Goal: Information Seeking & Learning: Learn about a topic

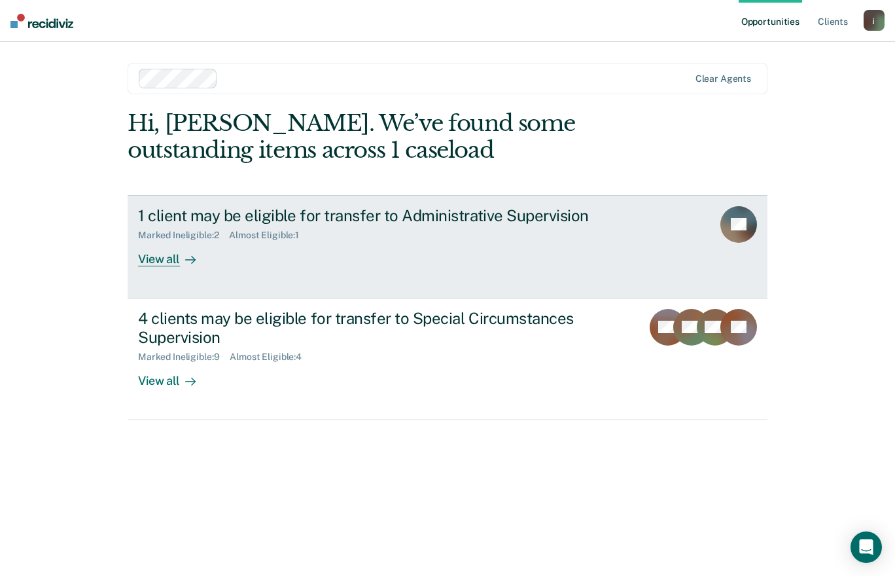
click at [410, 259] on div "1 client may be eligible for transfer to Administrative Supervision Marked Inel…" at bounding box center [383, 236] width 491 height 60
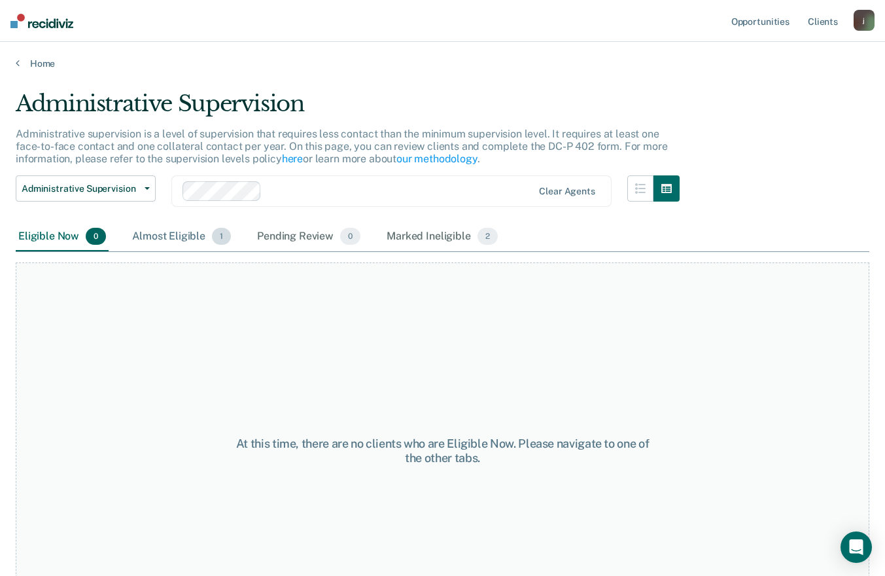
click at [192, 223] on div "Almost Eligible 1" at bounding box center [182, 236] width 104 height 29
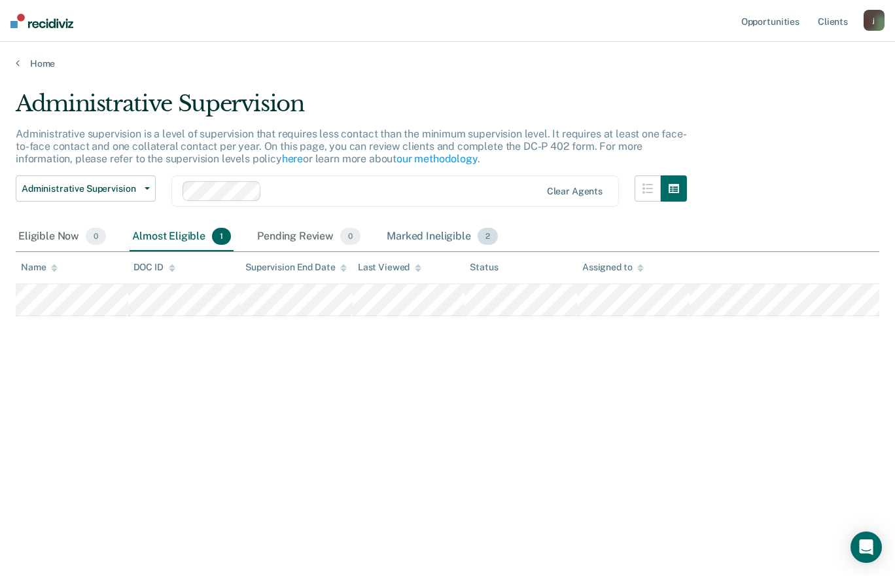
click at [409, 242] on div "Marked Ineligible 2" at bounding box center [442, 236] width 116 height 29
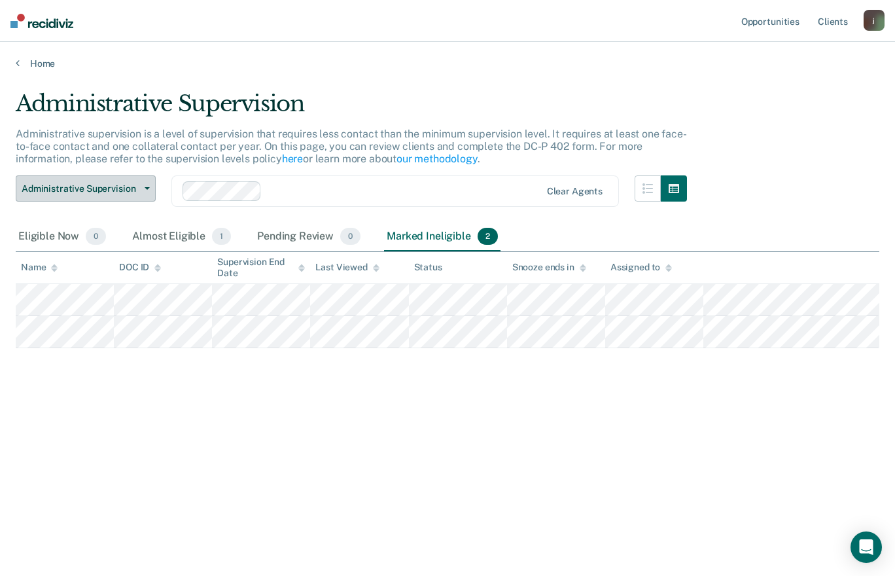
click at [72, 194] on button "Administrative Supervision" at bounding box center [86, 188] width 140 height 26
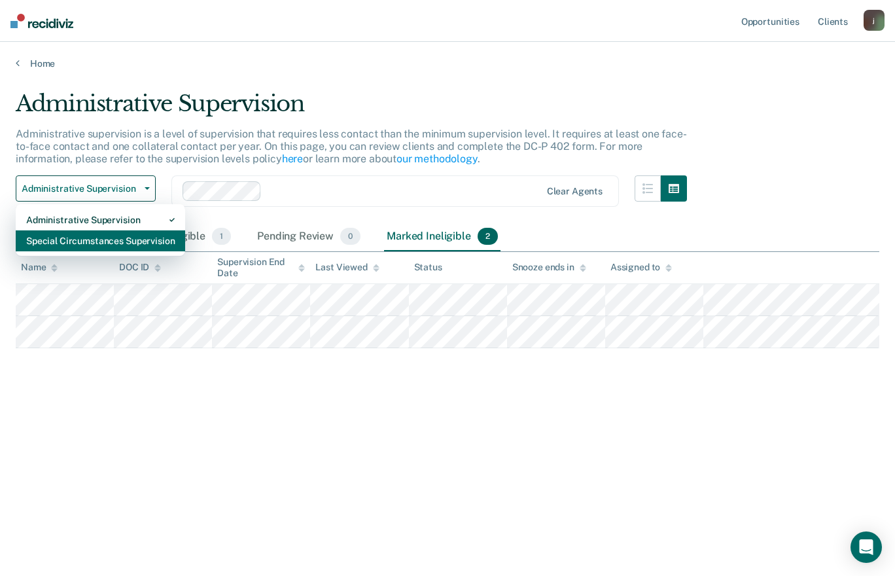
click at [70, 247] on div "Special Circumstances Supervision" at bounding box center [100, 240] width 149 height 21
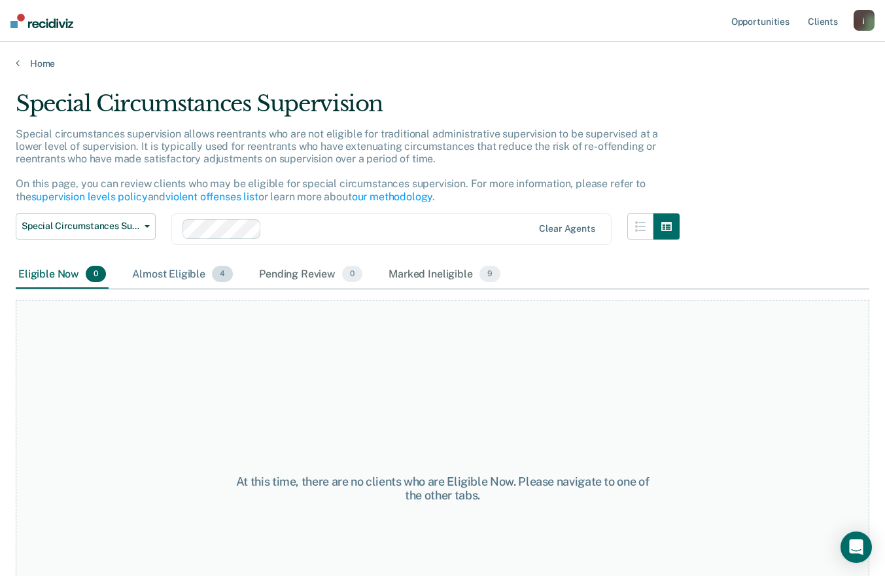
click at [156, 277] on div "Almost Eligible 4" at bounding box center [183, 274] width 106 height 29
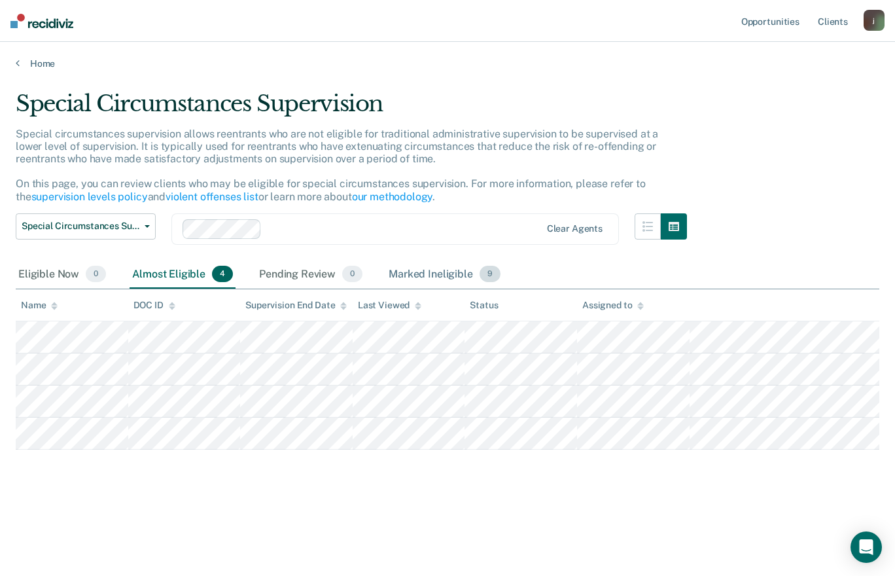
click at [414, 274] on div "Marked Ineligible 9" at bounding box center [444, 274] width 117 height 29
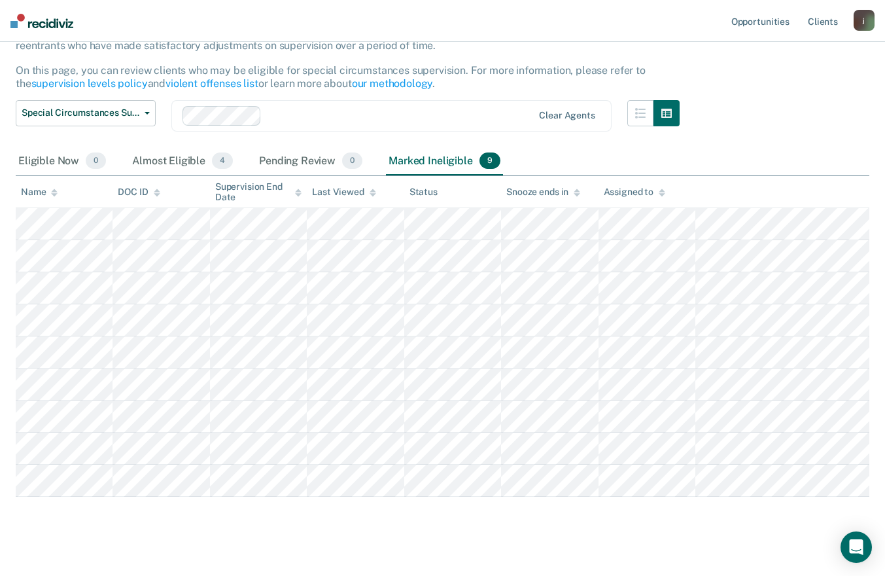
scroll to position [128, 0]
